Goal: Book appointment/travel/reservation

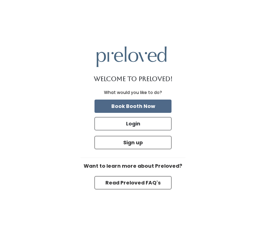
click at [136, 189] on button "Read Preloved FAQ's" at bounding box center [132, 182] width 77 height 13
click at [122, 189] on button "Read Preloved FAQ's" at bounding box center [132, 182] width 77 height 13
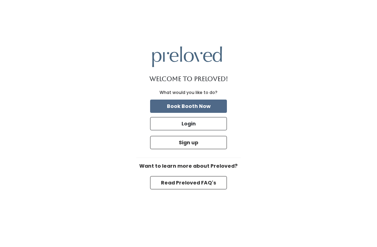
scroll to position [22, 0]
click at [168, 100] on button "Book Booth Now" at bounding box center [188, 106] width 77 height 13
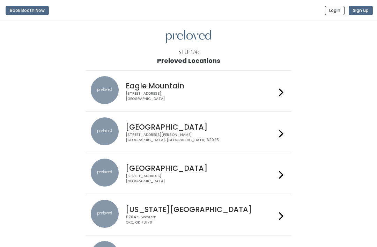
click at [190, 88] on h4 "Eagle Mountain" at bounding box center [201, 86] width 150 height 8
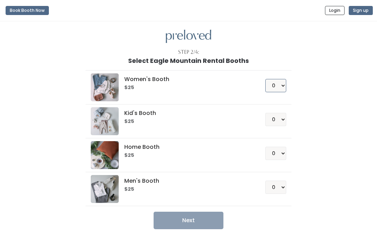
click at [279, 86] on select "0 1 2 3 4" at bounding box center [276, 85] width 21 height 13
select select "1"
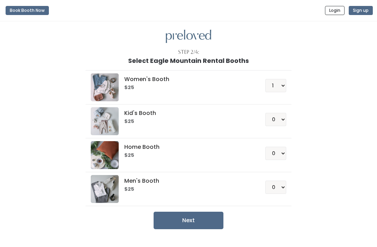
click at [187, 219] on button "Next" at bounding box center [189, 220] width 70 height 17
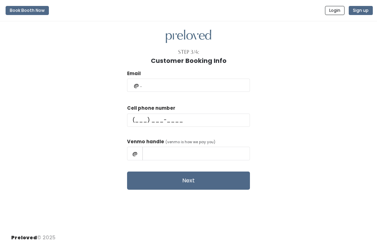
scroll to position [22, 0]
click at [172, 79] on input "text" at bounding box center [188, 85] width 123 height 13
click at [186, 172] on button "Next" at bounding box center [188, 181] width 123 height 18
